Goal: Transaction & Acquisition: Download file/media

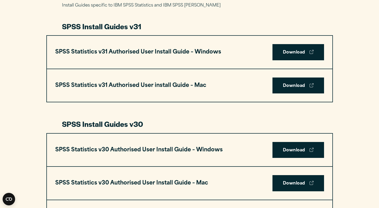
scroll to position [269, 0]
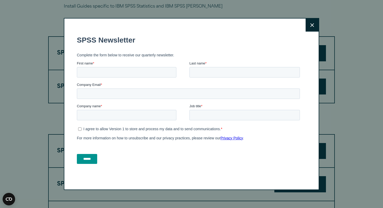
click at [315, 24] on button "Close" at bounding box center [312, 24] width 13 height 13
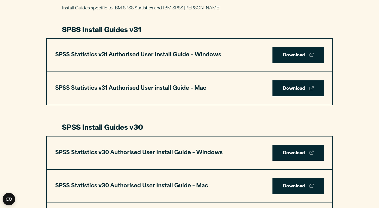
scroll to position [257, 0]
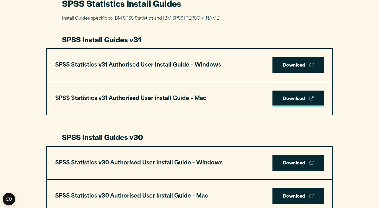
click at [296, 100] on link "Download" at bounding box center [299, 98] width 52 height 16
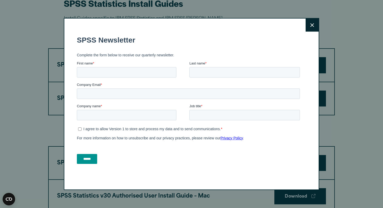
click at [313, 24] on button "Close" at bounding box center [312, 24] width 13 height 13
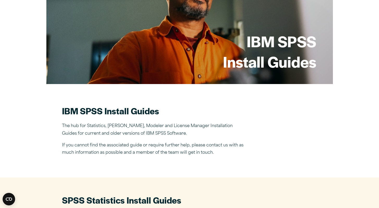
scroll to position [0, 0]
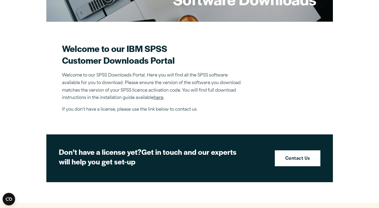
scroll to position [125, 0]
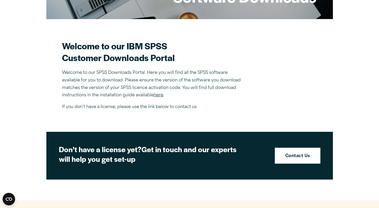
click at [161, 97] on link "here" at bounding box center [159, 95] width 10 height 4
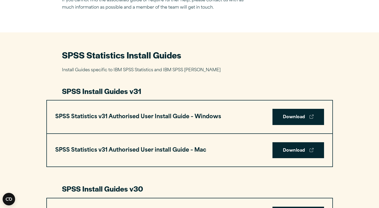
scroll to position [219, 0]
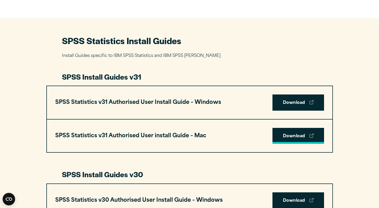
click at [291, 132] on link "Download" at bounding box center [299, 136] width 52 height 16
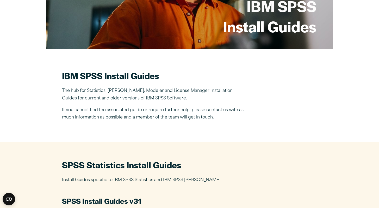
scroll to position [0, 0]
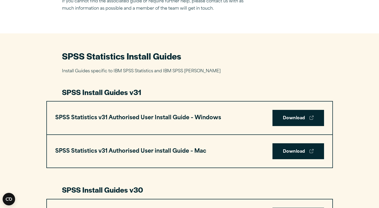
scroll to position [218, 0]
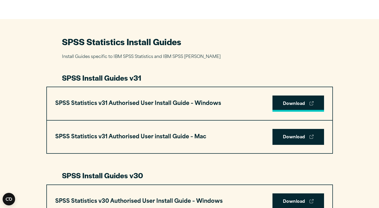
click at [300, 107] on link "Download" at bounding box center [299, 103] width 52 height 16
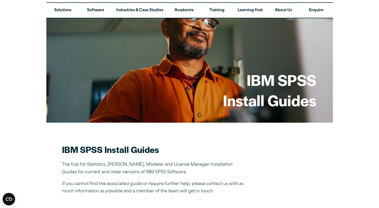
scroll to position [0, 0]
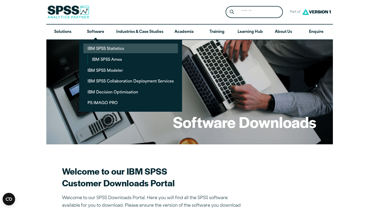
click at [108, 50] on link "IBM SPSS Statistics" at bounding box center [130, 49] width 95 height 10
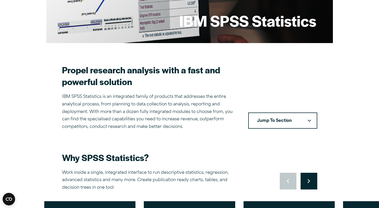
scroll to position [104, 0]
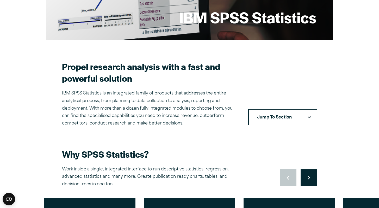
click at [304, 118] on button "Jump To Section" at bounding box center [282, 117] width 69 height 16
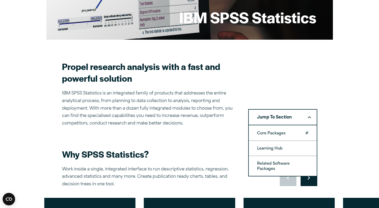
click at [282, 132] on link "Core Packages" at bounding box center [283, 133] width 68 height 15
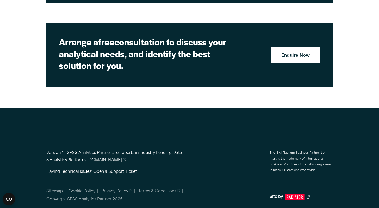
scroll to position [1733, 0]
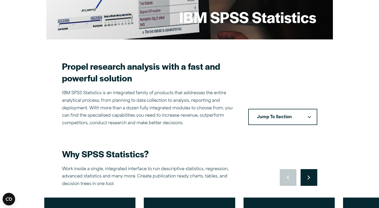
scroll to position [104, 0]
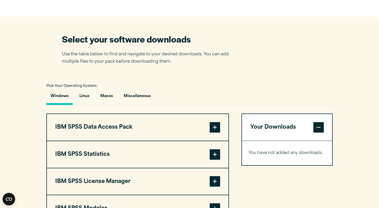
scroll to position [309, 0]
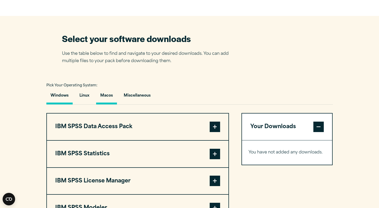
click at [106, 97] on button "Macos" at bounding box center [106, 96] width 21 height 15
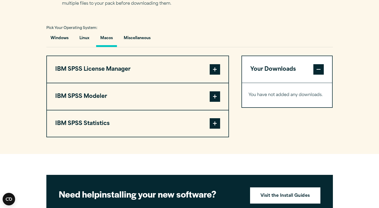
scroll to position [370, 0]
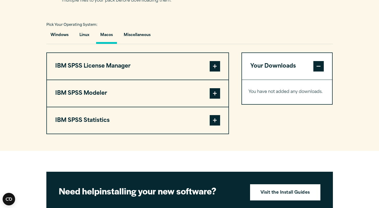
click at [216, 125] on span at bounding box center [215, 120] width 10 height 10
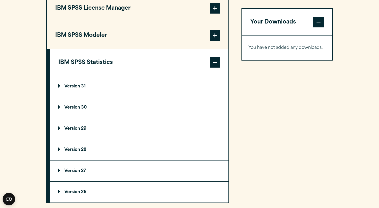
scroll to position [430, 0]
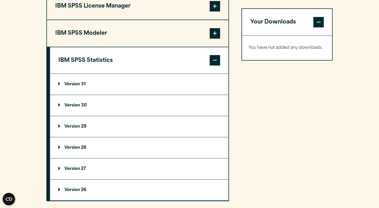
click at [77, 107] on p "Version 30" at bounding box center [72, 105] width 28 height 4
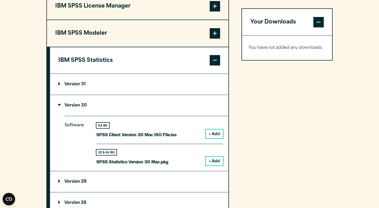
click at [215, 162] on button "+ Add" at bounding box center [214, 160] width 17 height 9
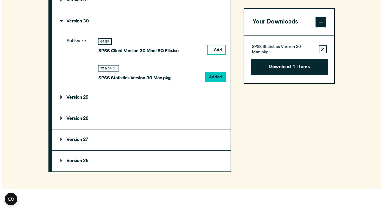
scroll to position [514, 0]
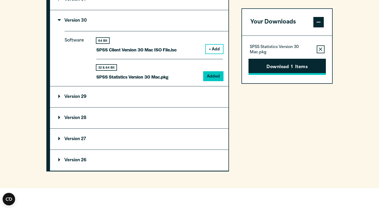
click at [275, 66] on button "Download 1 Items" at bounding box center [287, 67] width 77 height 16
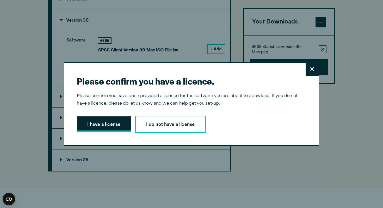
click at [109, 124] on button "I have a license" at bounding box center [104, 124] width 54 height 16
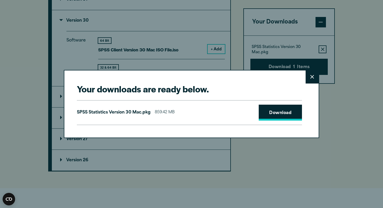
click at [282, 113] on link "Download" at bounding box center [280, 112] width 43 height 16
